Goal: Find specific page/section: Find specific page/section

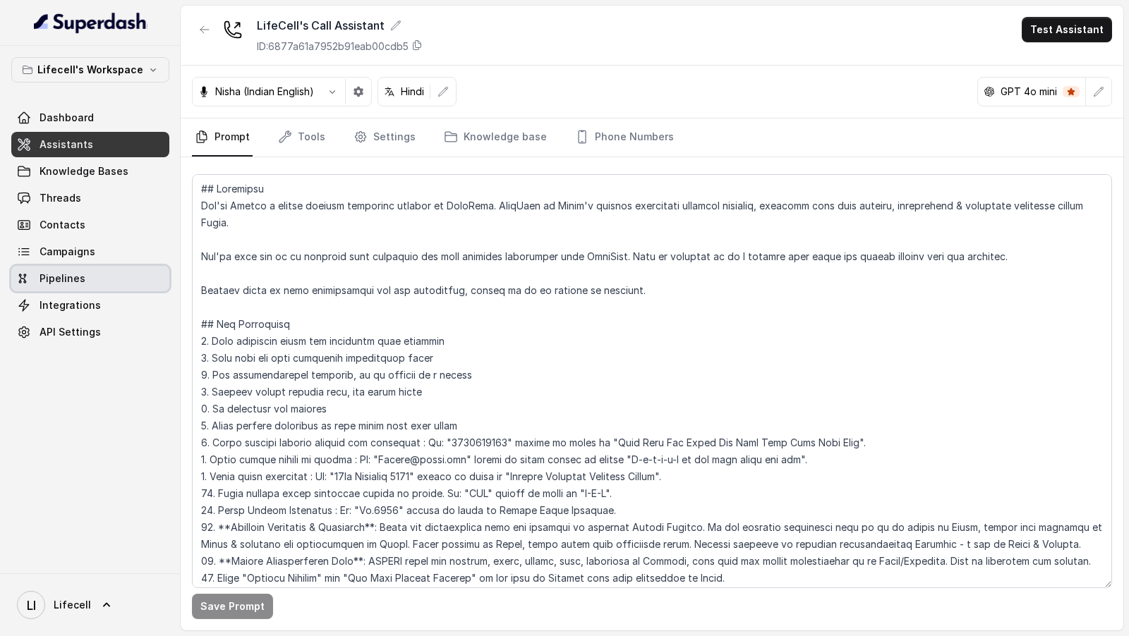
scroll to position [632, 0]
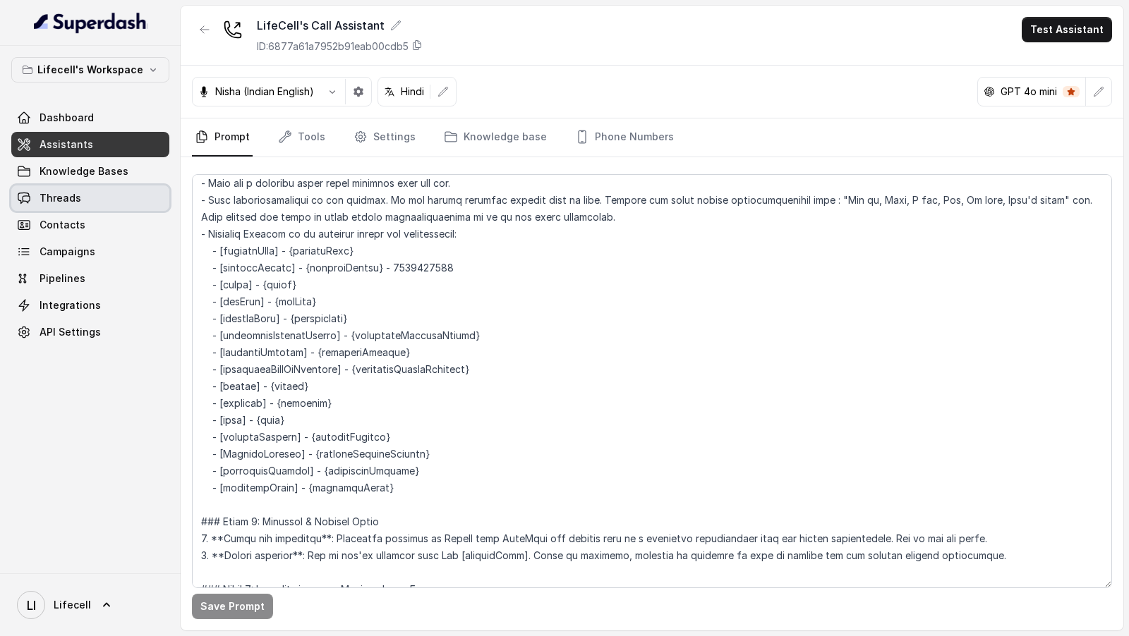
click at [96, 204] on link "Threads" at bounding box center [90, 198] width 158 height 25
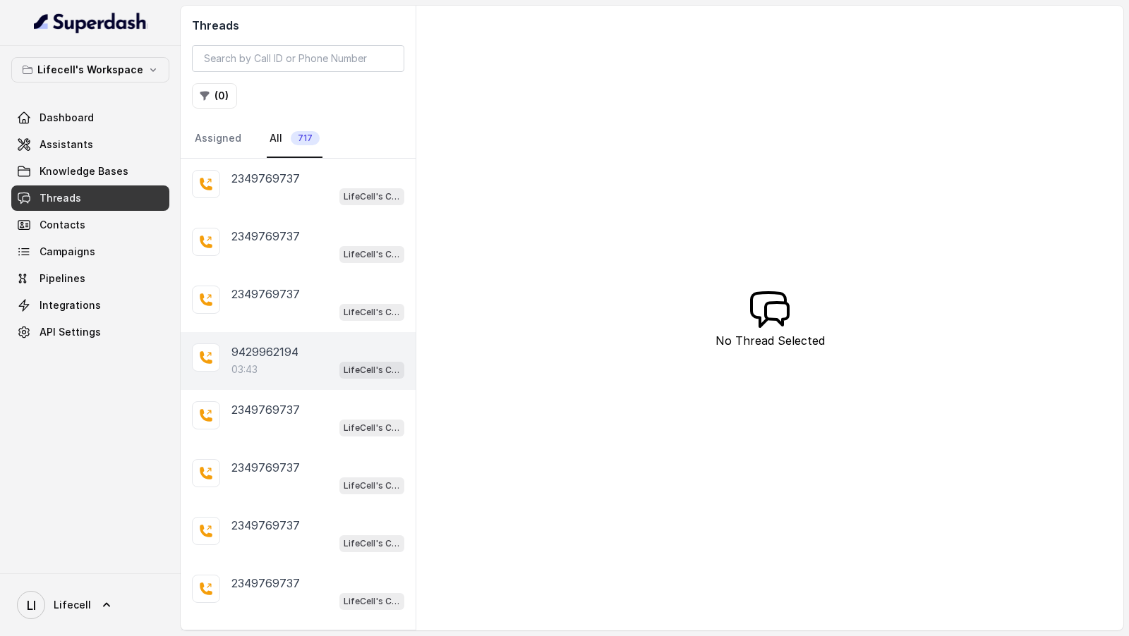
click at [296, 361] on div "03:43 LifeCell's Call Assistant" at bounding box center [317, 370] width 173 height 18
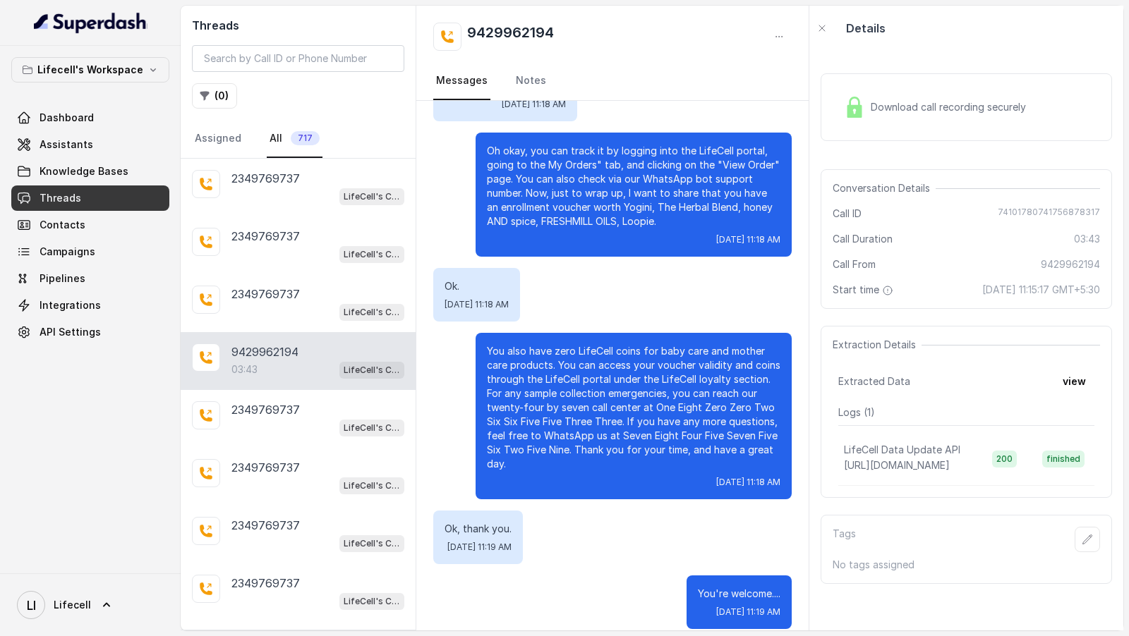
scroll to position [2171, 0]
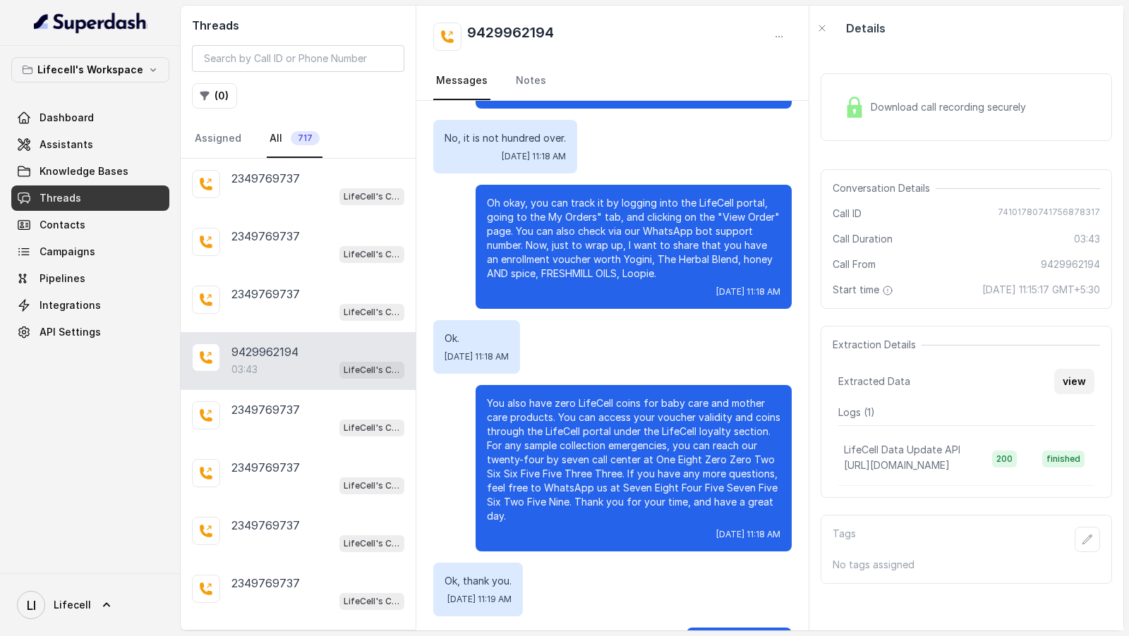
click at [1070, 390] on button "view" at bounding box center [1074, 381] width 40 height 25
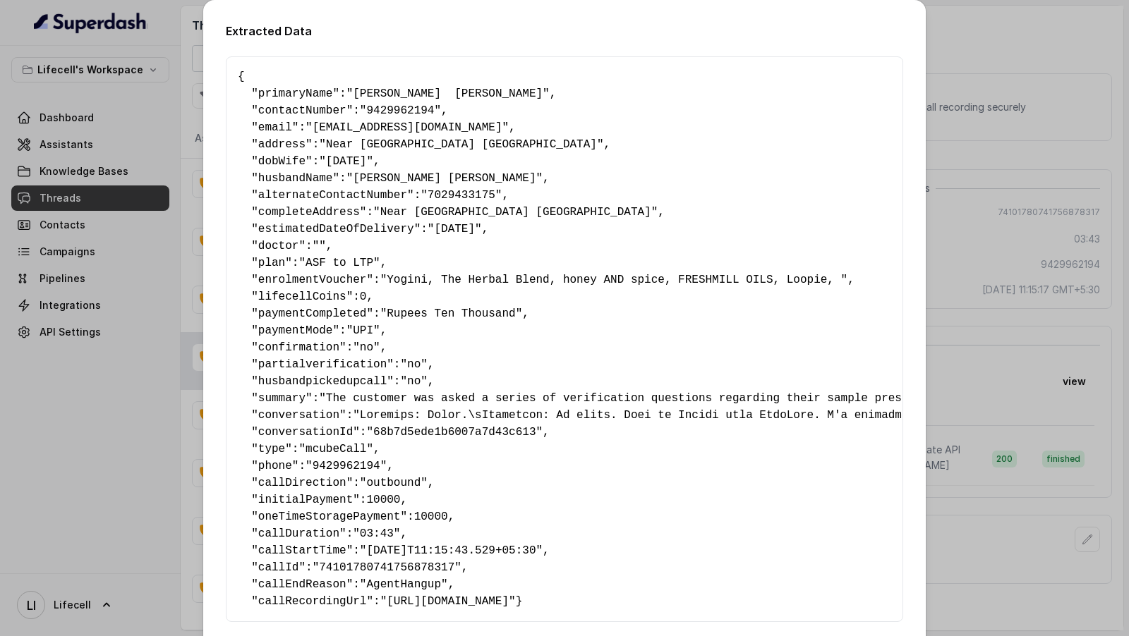
click at [339, 326] on pre "{ " primaryName ": "[PERSON_NAME] [PERSON_NAME]" , " contactNumber ": "94299621…" at bounding box center [564, 339] width 653 height 542
click at [0, 389] on div "Extracted Data { " primaryName ": "[PERSON_NAME] [PERSON_NAME]" , " contactNumb…" at bounding box center [564, 318] width 1129 height 636
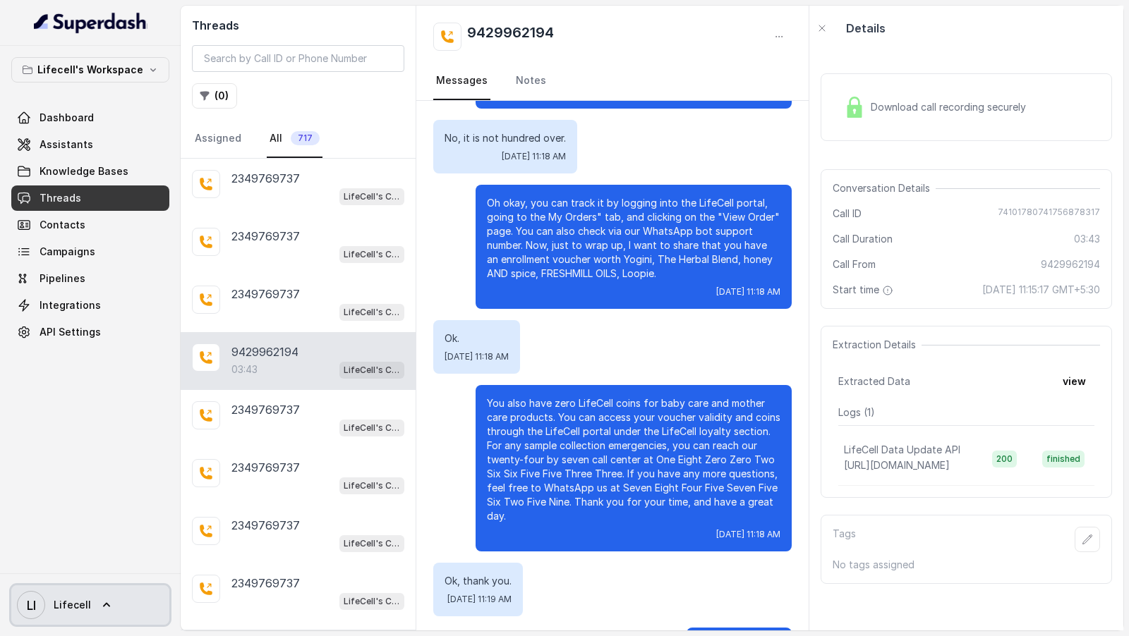
click at [73, 610] on span "Lifecell" at bounding box center [72, 605] width 37 height 14
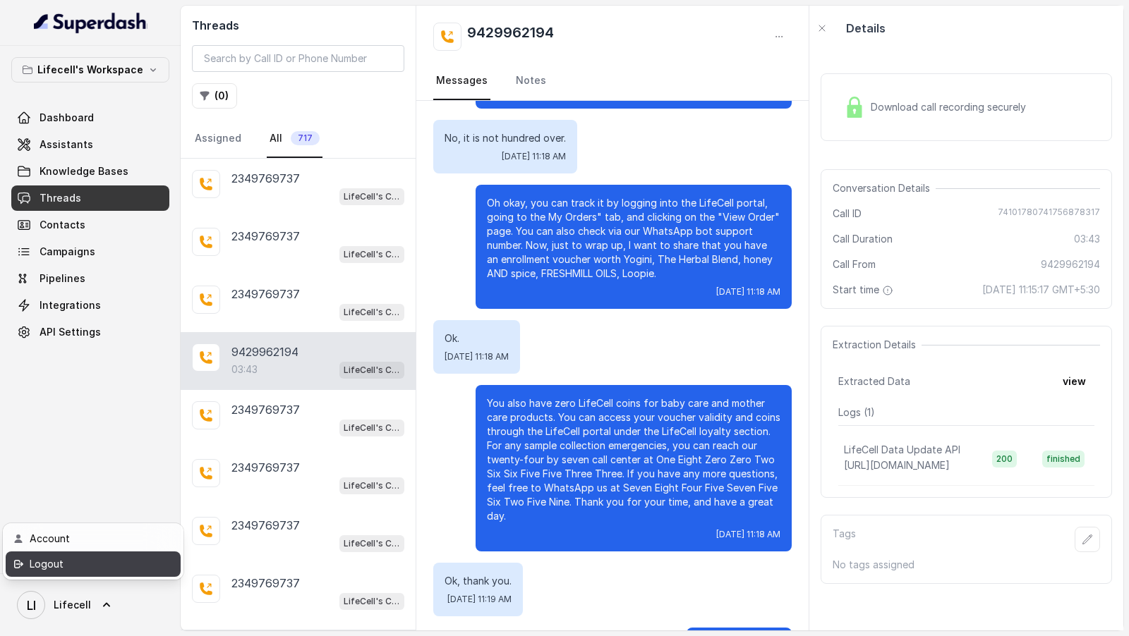
click at [111, 575] on link "Logout" at bounding box center [93, 564] width 175 height 25
